Goal: Task Accomplishment & Management: Manage account settings

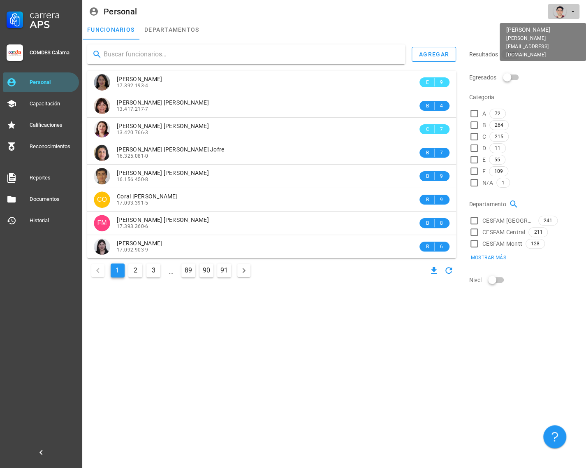
click at [559, 17] on div "avatar" at bounding box center [559, 11] width 13 height 13
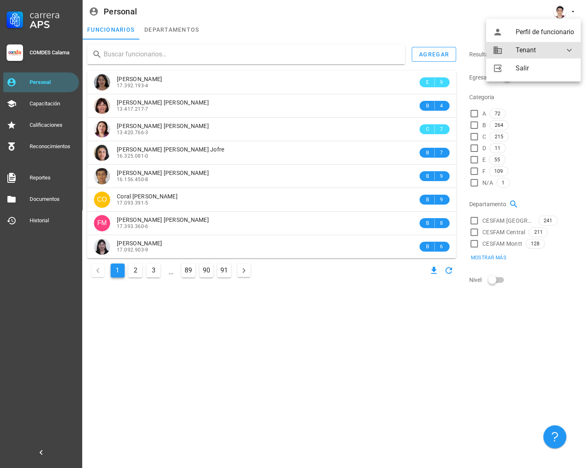
click at [543, 56] on div "Tenant" at bounding box center [535, 50] width 39 height 16
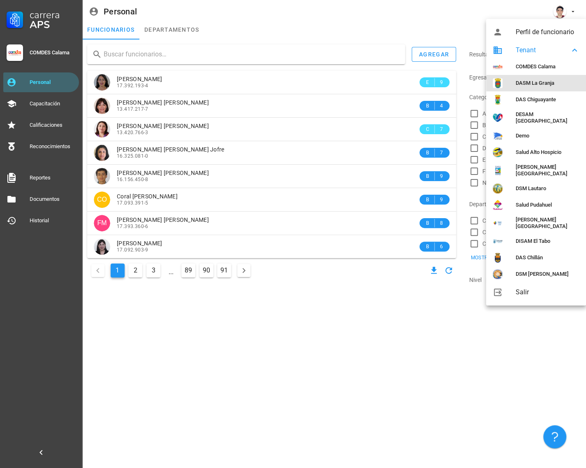
click at [541, 83] on div "DASM La Granja" at bounding box center [548, 83] width 64 height 7
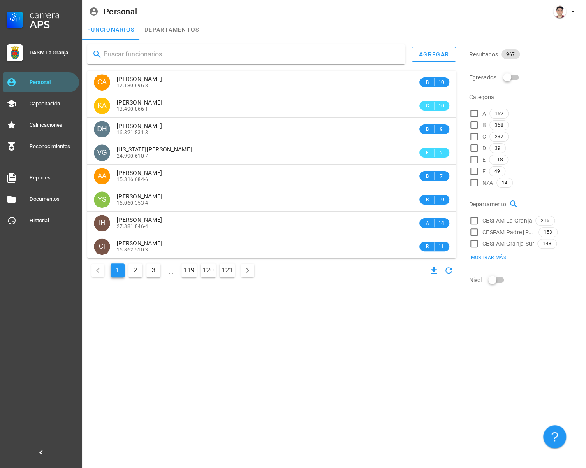
click at [202, 56] on input "text" at bounding box center [251, 54] width 295 height 13
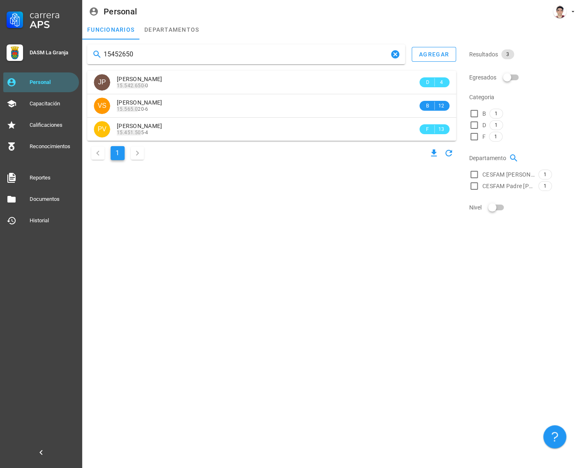
type input "15452650"
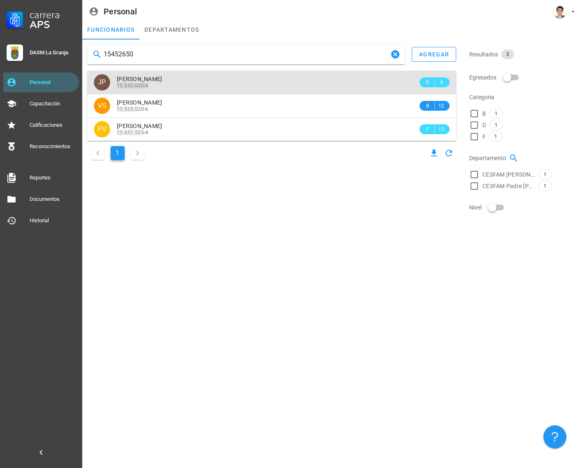
click at [200, 78] on div "Jocelyn Paredes Cofre" at bounding box center [267, 79] width 301 height 7
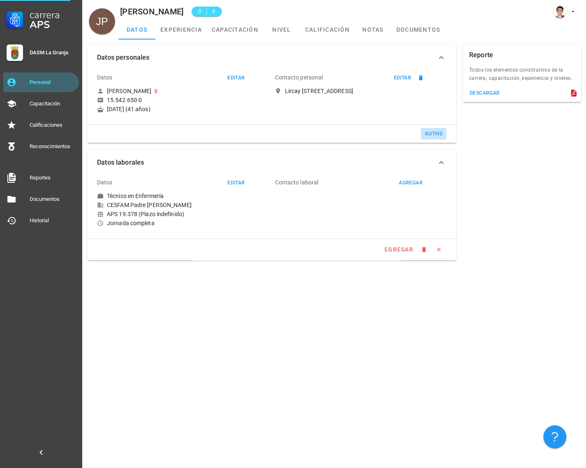
click at [425, 132] on div "auth0" at bounding box center [433, 134] width 19 height 6
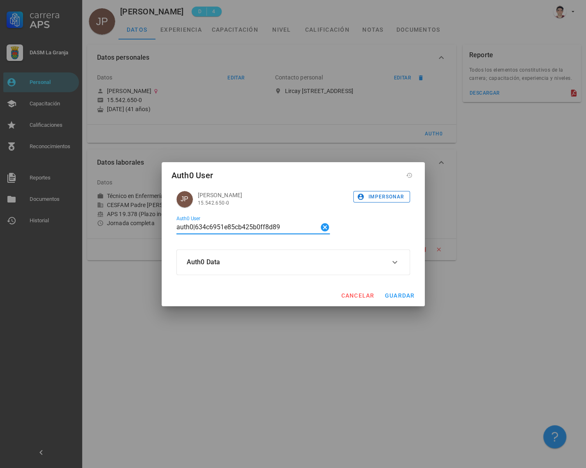
drag, startPoint x: 282, startPoint y: 227, endPoint x: -93, endPoint y: 214, distance: 375.8
click at [0, 214] on html "Carrera APS DASM La Granja Personal Capacitación Calificaciones Reconocimientos…" at bounding box center [293, 234] width 586 height 468
click at [286, 230] on input "auth0|634c6951e85cb425b0ff8d89" at bounding box center [247, 226] width 142 height 13
drag, startPoint x: 288, startPoint y: 230, endPoint x: 50, endPoint y: 208, distance: 239.2
click at [50, 208] on div "Carrera APS DASM La Granja Personal Capacitación Calificaciones Reconocimientos…" at bounding box center [293, 234] width 586 height 468
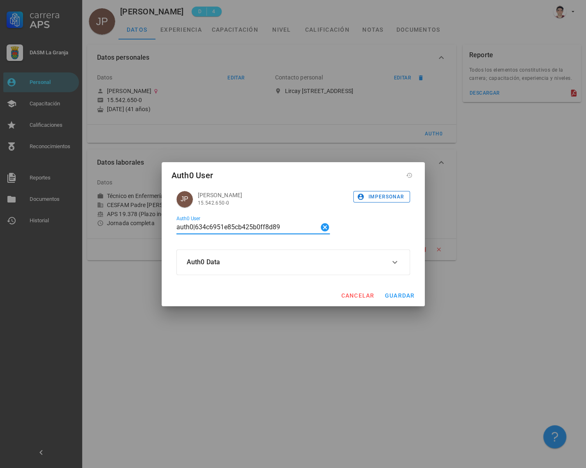
paste input "google-oauth2|103954185067068368313"
type input "google-oauth2|103954185067068368313"
drag, startPoint x: 395, startPoint y: 296, endPoint x: 167, endPoint y: 0, distance: 373.1
click at [395, 295] on span "guardar" at bounding box center [400, 295] width 30 height 7
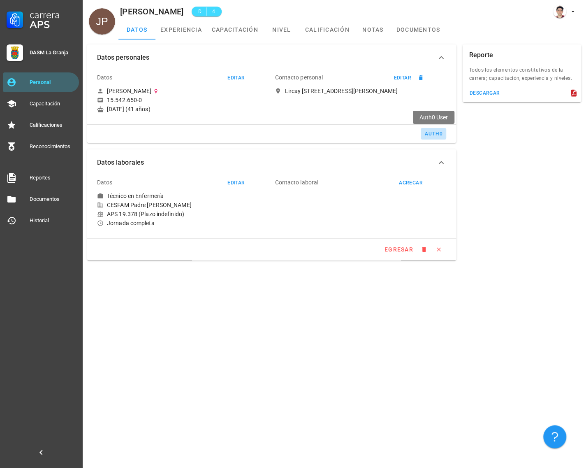
click at [436, 136] on div "auth0" at bounding box center [433, 134] width 19 height 6
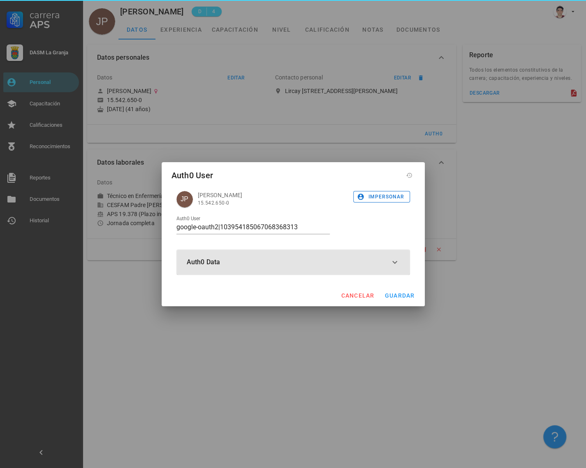
click at [311, 258] on button "Auth0 Data" at bounding box center [293, 262] width 233 height 25
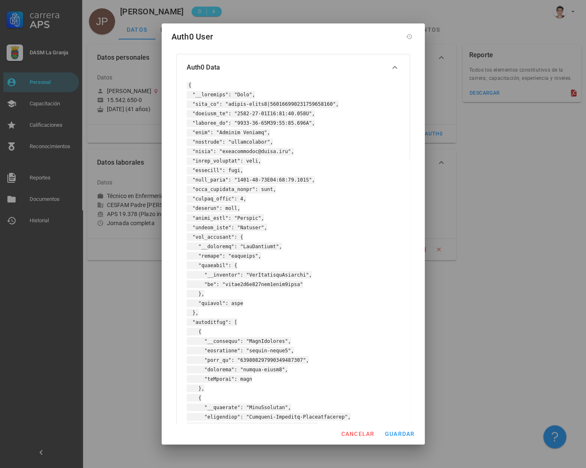
scroll to position [134, 0]
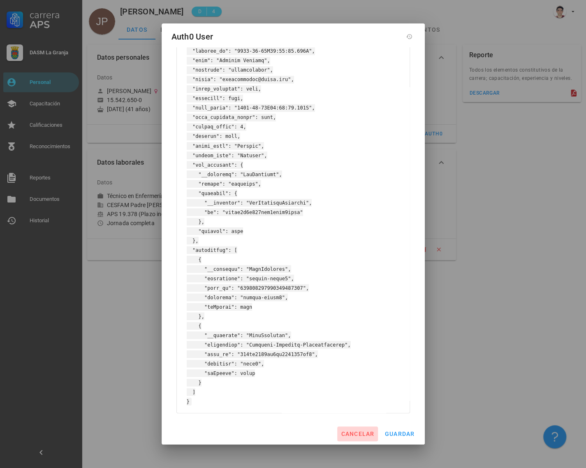
click at [357, 434] on span "cancelar" at bounding box center [358, 433] width 34 height 7
